Goal: Task Accomplishment & Management: Manage account settings

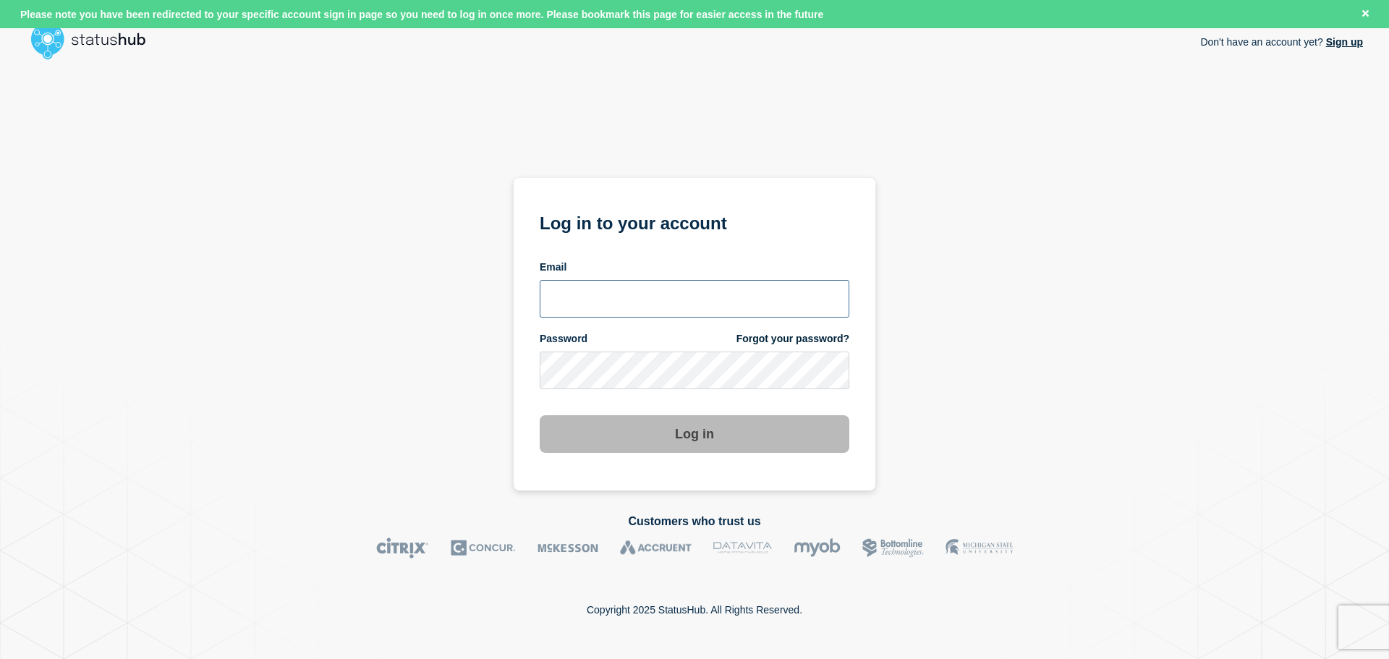
click at [659, 312] on input "email input" at bounding box center [695, 299] width 310 height 38
type input "[PERSON_NAME][EMAIL_ADDRESS][PERSON_NAME][DOMAIN_NAME]"
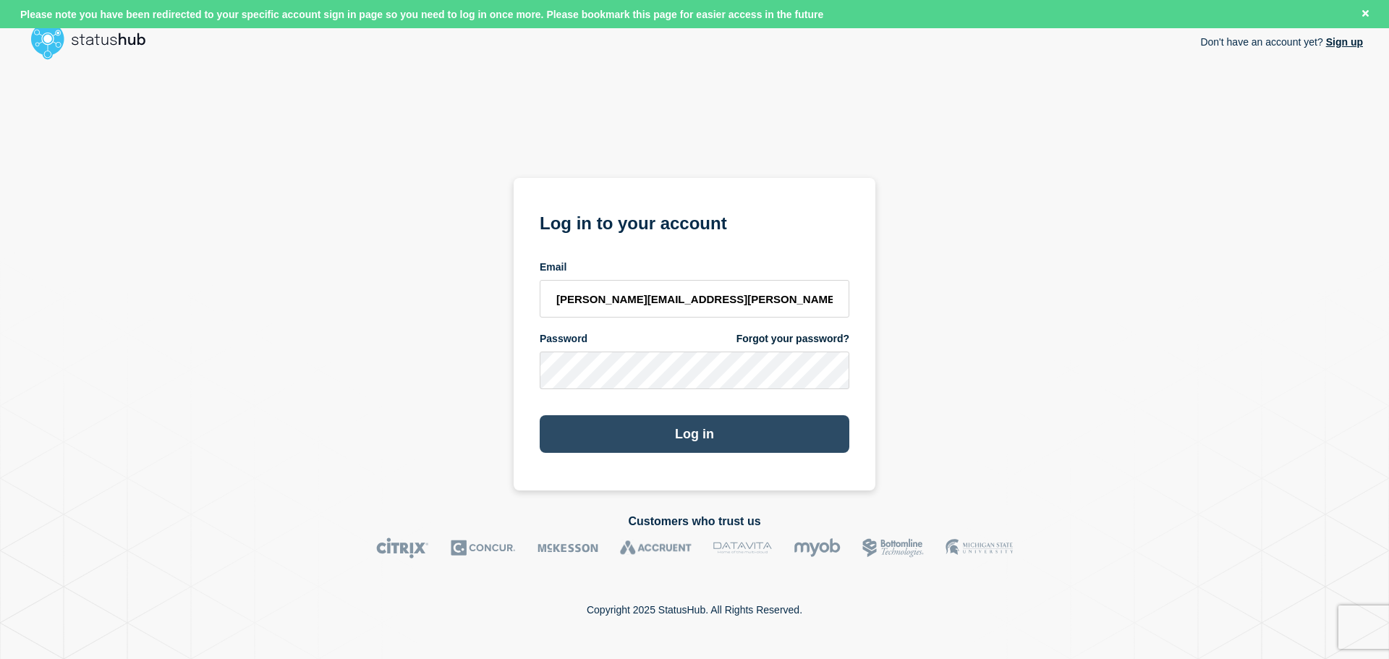
click at [660, 424] on button "Log in" at bounding box center [695, 434] width 310 height 38
